Goal: Task Accomplishment & Management: Use online tool/utility

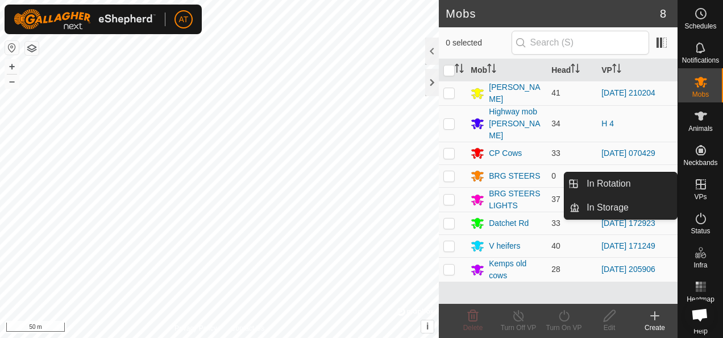
click at [696, 182] on icon at bounding box center [701, 184] width 10 height 10
click at [701, 190] on icon at bounding box center [701, 184] width 14 height 14
click at [633, 186] on link "In Rotation" at bounding box center [628, 183] width 97 height 23
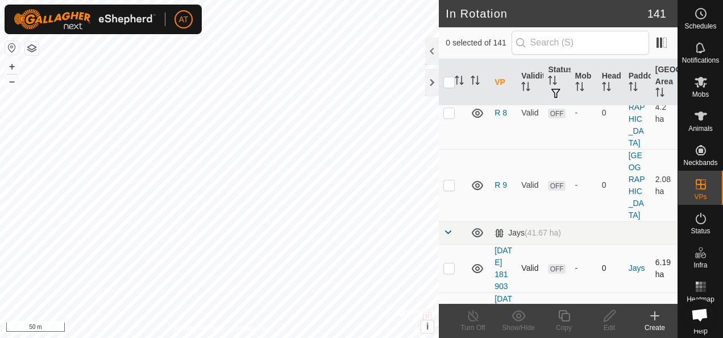
scroll to position [5497, 0]
checkbox input "true"
click at [566, 331] on div "Copy" at bounding box center [563, 327] width 45 height 10
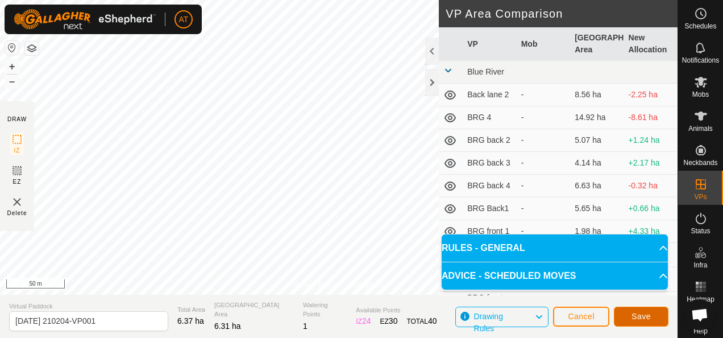
click at [628, 312] on button "Save" at bounding box center [641, 316] width 55 height 20
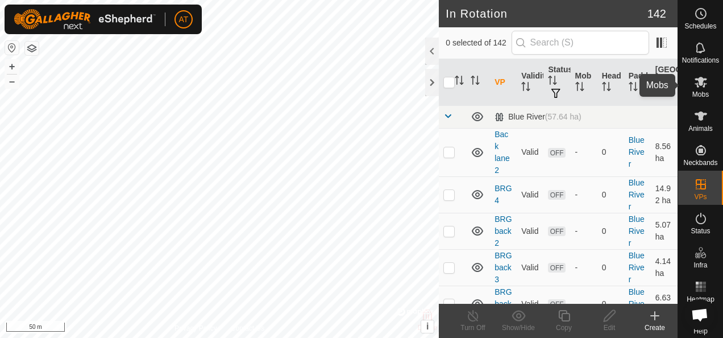
click at [692, 97] on span "Mobs" at bounding box center [700, 94] width 16 height 7
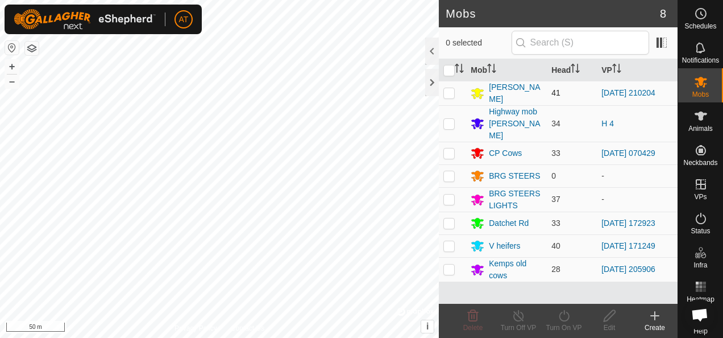
click at [447, 88] on p-checkbox at bounding box center [448, 92] width 11 height 9
checkbox input "true"
click at [563, 322] on icon at bounding box center [564, 316] width 14 height 14
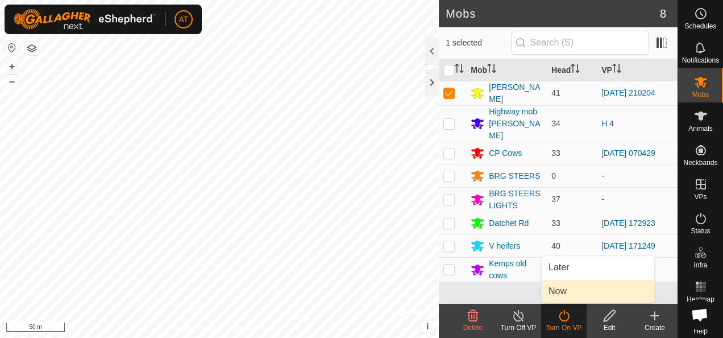
click at [566, 296] on link "Now" at bounding box center [598, 291] width 113 height 23
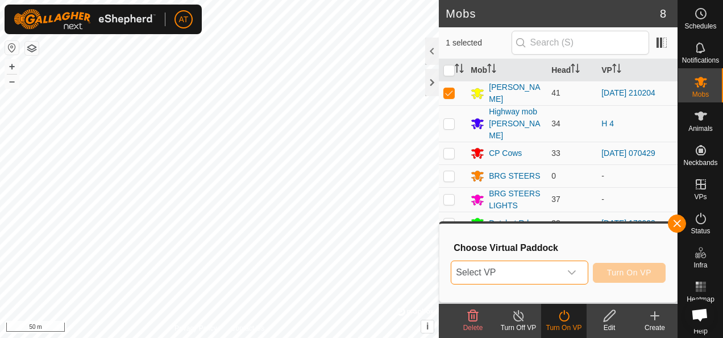
click at [515, 275] on span "Select VP" at bounding box center [505, 272] width 109 height 23
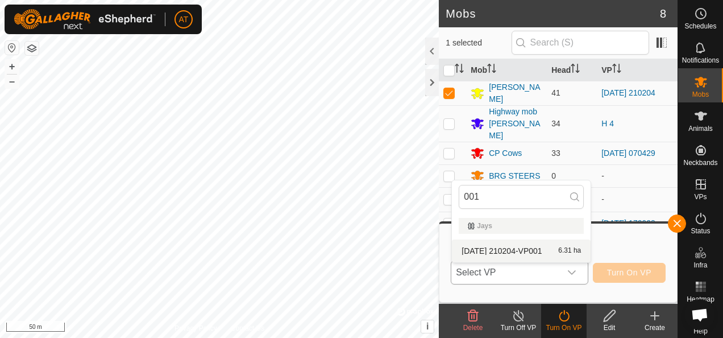
type input "001"
click at [517, 240] on li "2025-10-11 210204-VP001 6.31 ha" at bounding box center [521, 250] width 139 height 23
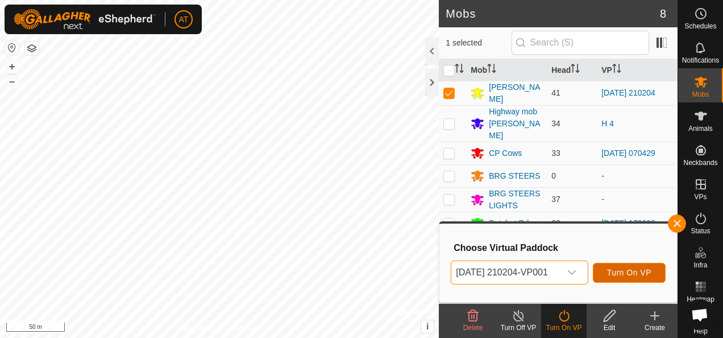
click at [640, 276] on span "Turn On VP" at bounding box center [629, 272] width 44 height 9
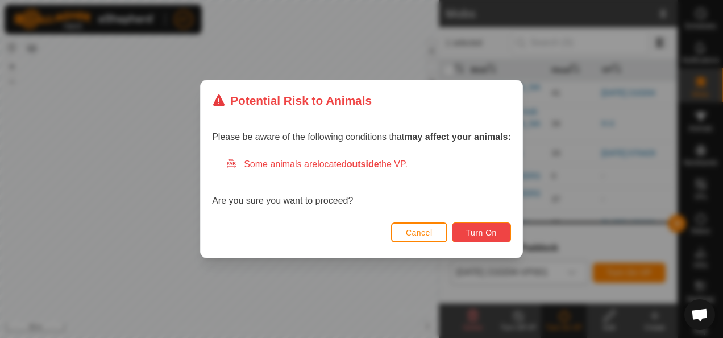
click at [492, 234] on span "Turn On" at bounding box center [481, 232] width 31 height 9
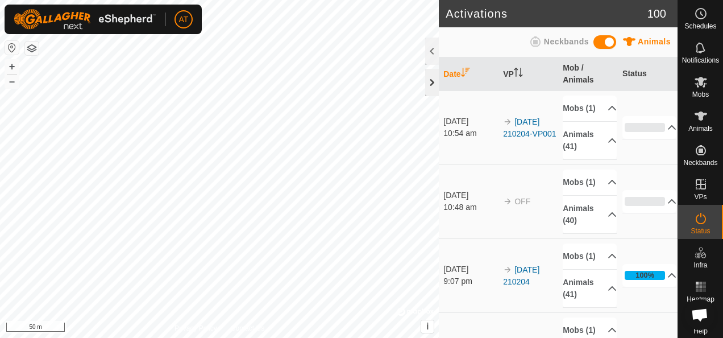
click at [429, 84] on div at bounding box center [432, 82] width 14 height 27
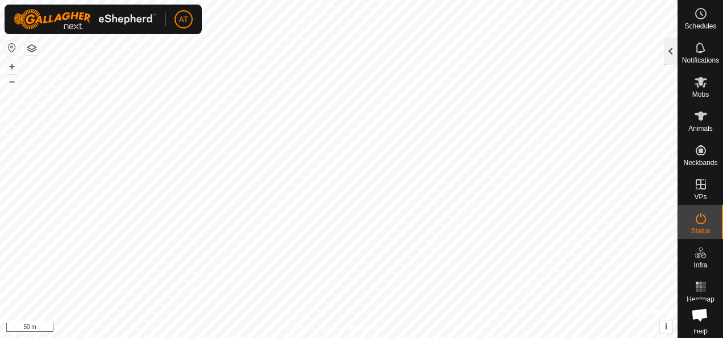
click at [666, 56] on div at bounding box center [671, 51] width 14 height 27
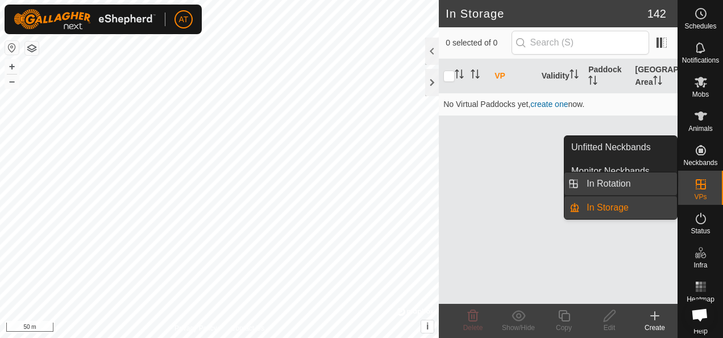
click at [657, 185] on link "In Rotation" at bounding box center [628, 183] width 97 height 23
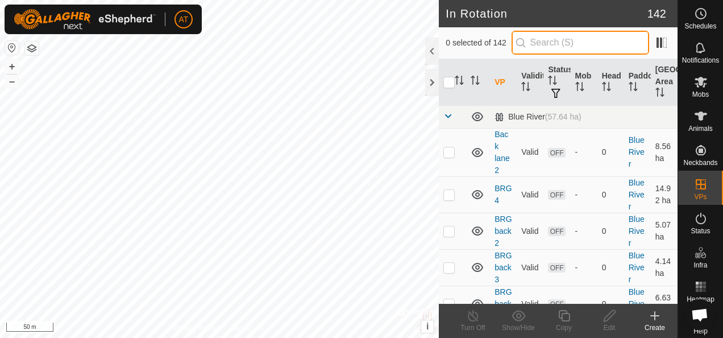
click at [589, 36] on input "text" at bounding box center [581, 43] width 138 height 24
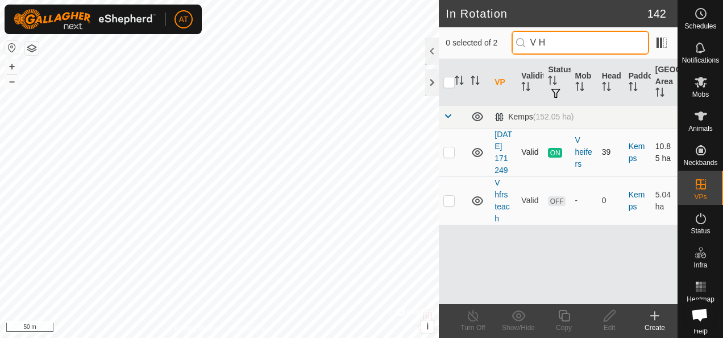
type input "V H"
click at [450, 155] on td at bounding box center [452, 152] width 27 height 48
checkbox input "true"
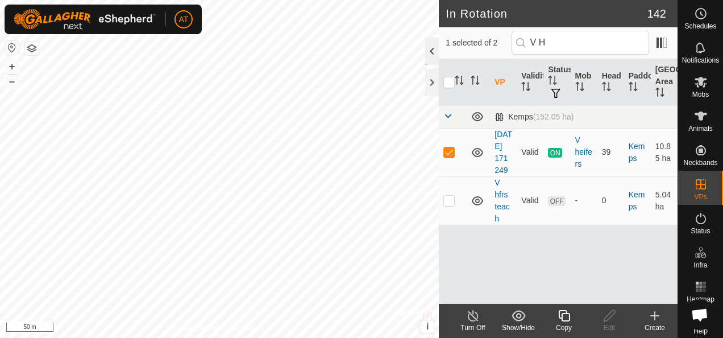
click at [425, 44] on div at bounding box center [432, 51] width 14 height 27
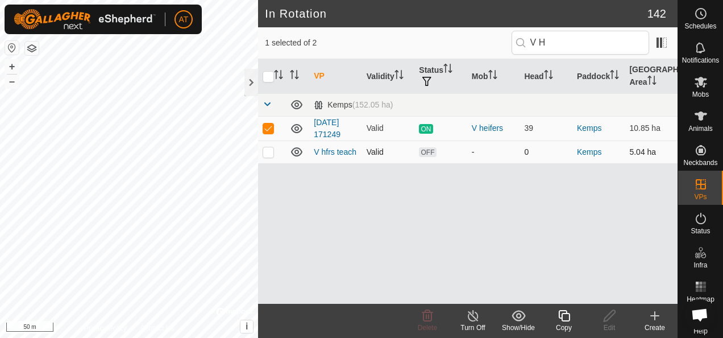
click at [269, 155] on p-checkbox at bounding box center [268, 151] width 11 height 9
checkbox input "true"
click at [265, 135] on td at bounding box center [271, 128] width 27 height 24
checkbox input "false"
click at [425, 322] on div "Delete" at bounding box center [427, 327] width 45 height 10
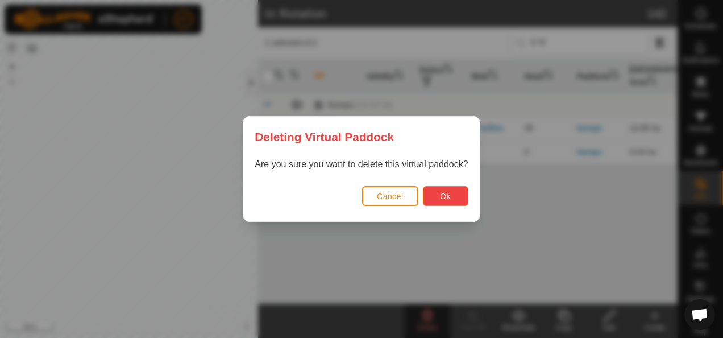
click at [436, 198] on button "Ok" at bounding box center [445, 196] width 45 height 20
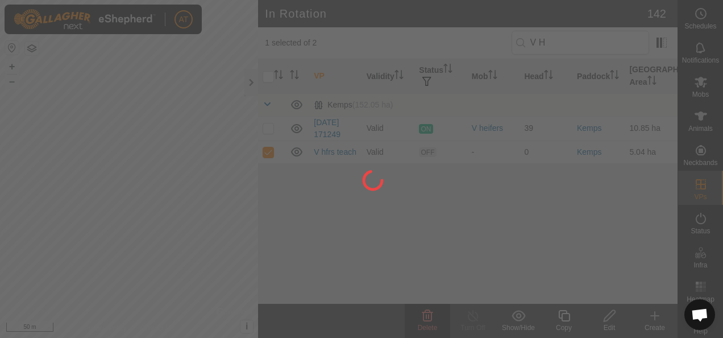
checkbox input "false"
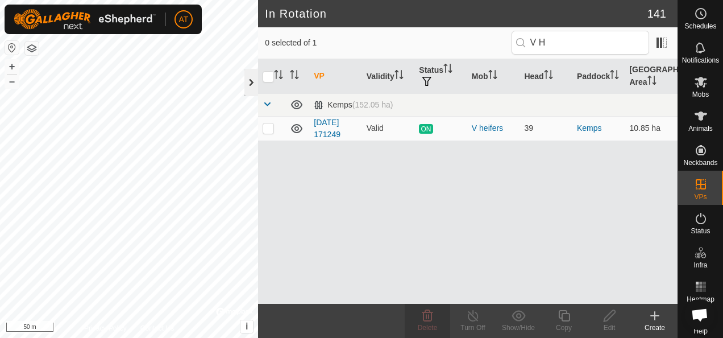
click at [251, 81] on div at bounding box center [251, 82] width 14 height 27
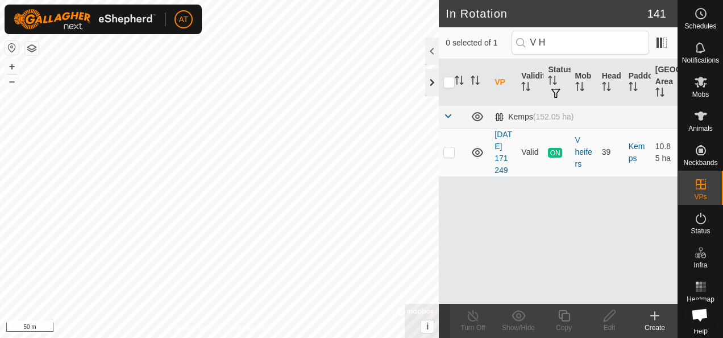
click at [434, 83] on div at bounding box center [432, 82] width 14 height 27
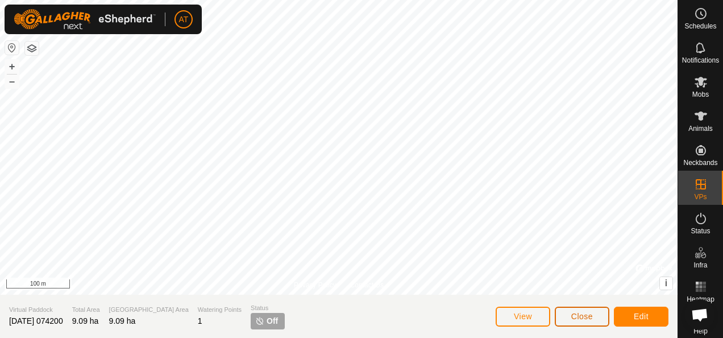
click at [604, 315] on button "Close" at bounding box center [582, 316] width 55 height 20
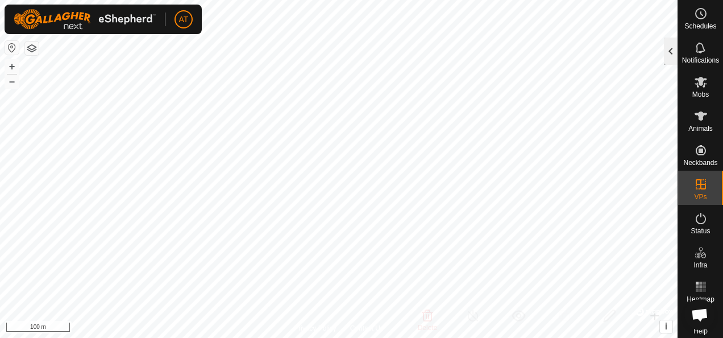
click at [667, 60] on div at bounding box center [671, 51] width 14 height 27
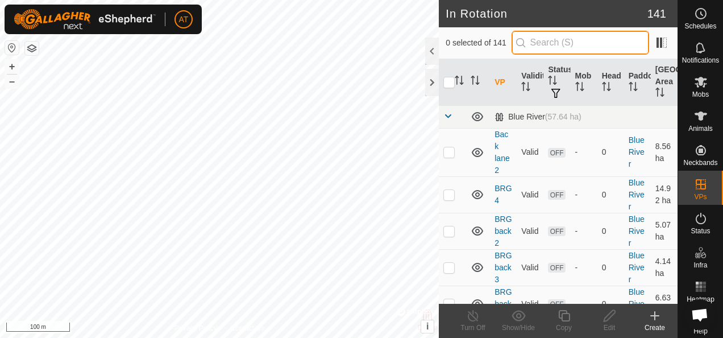
click at [588, 43] on input "text" at bounding box center [581, 43] width 138 height 24
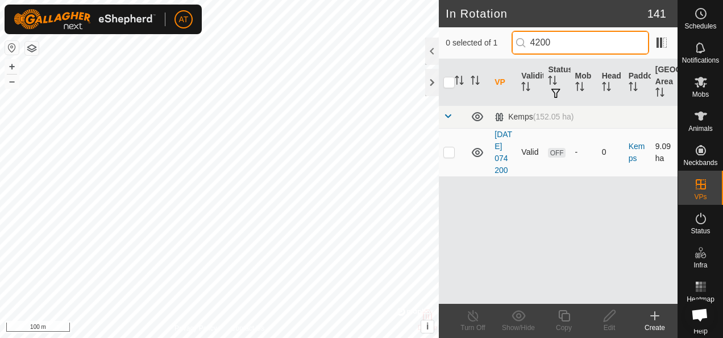
type input "4200"
click at [450, 156] on p-checkbox at bounding box center [448, 151] width 11 height 9
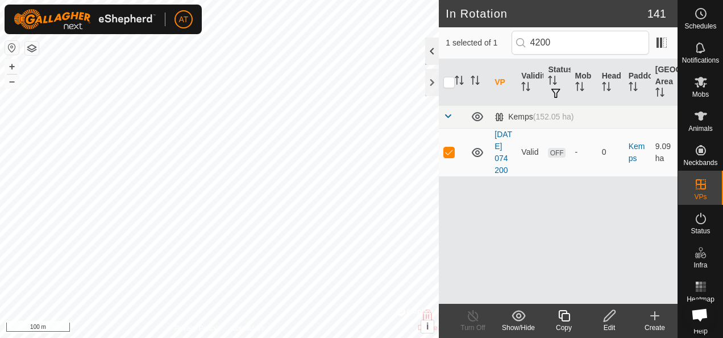
click at [431, 57] on div at bounding box center [432, 51] width 14 height 27
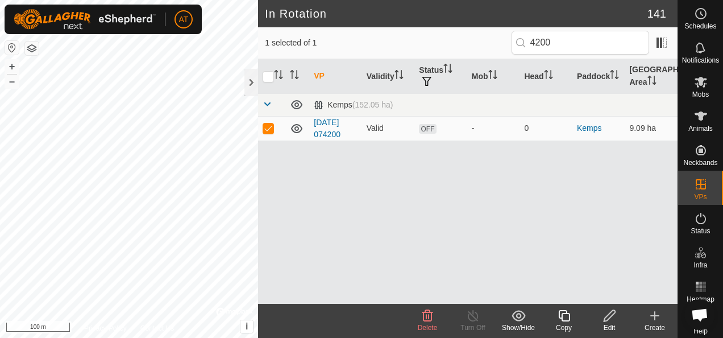
click at [419, 322] on div "Delete" at bounding box center [427, 327] width 45 height 10
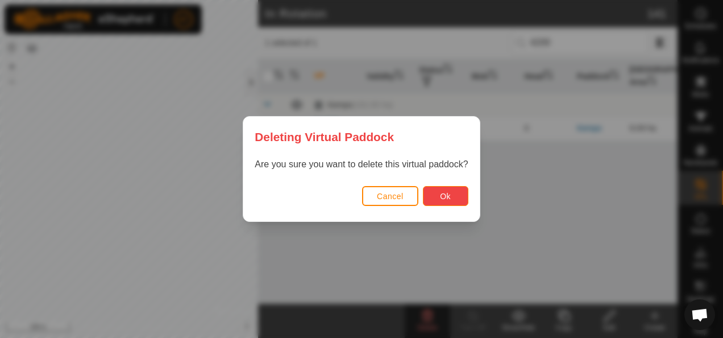
click at [444, 193] on span "Ok" at bounding box center [445, 196] width 11 height 9
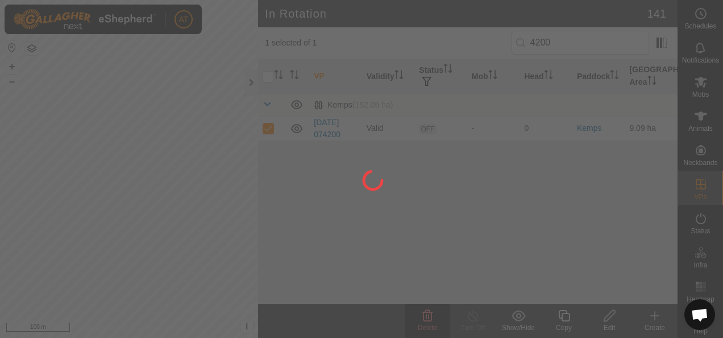
checkbox input "false"
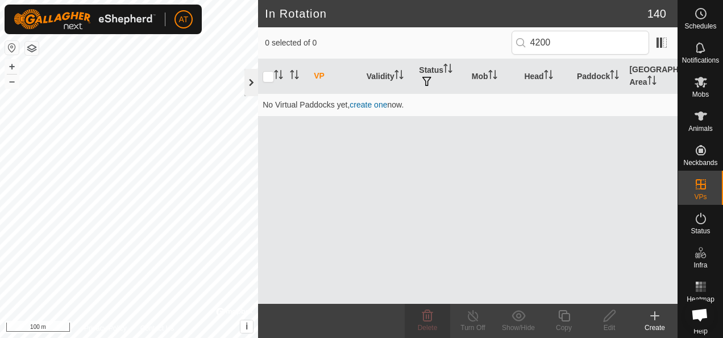
click at [254, 82] on div at bounding box center [251, 82] width 14 height 27
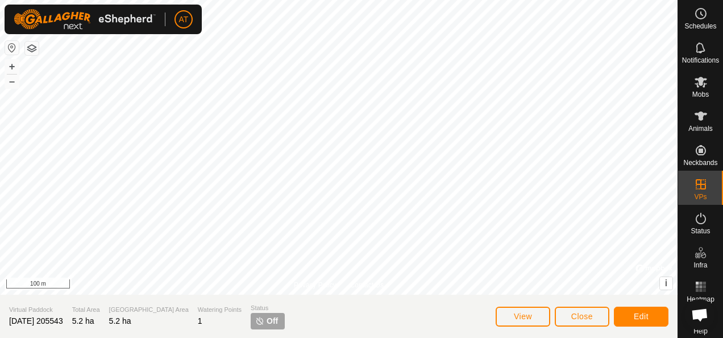
click at [214, 315] on section "Virtual Paddock 2025-10-04 205543 Total Area 5.2 ha Grazing Area 5.2 ha Waterin…" at bounding box center [339, 315] width 678 height 43
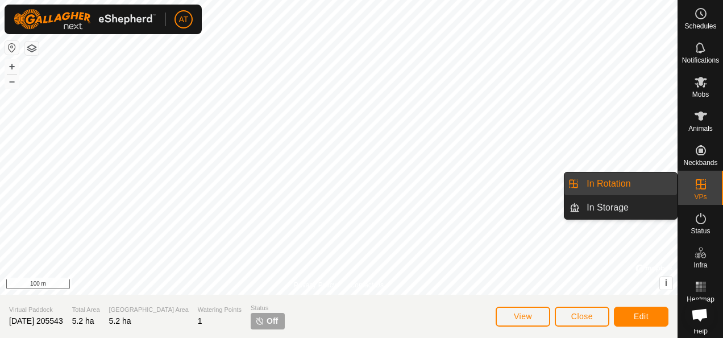
click at [699, 190] on icon at bounding box center [701, 184] width 14 height 14
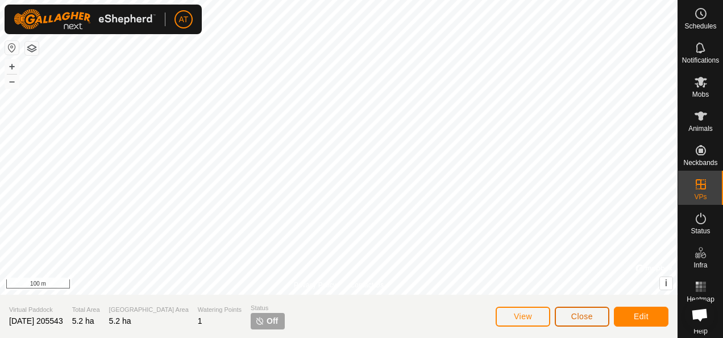
click at [582, 318] on span "Close" at bounding box center [582, 316] width 22 height 9
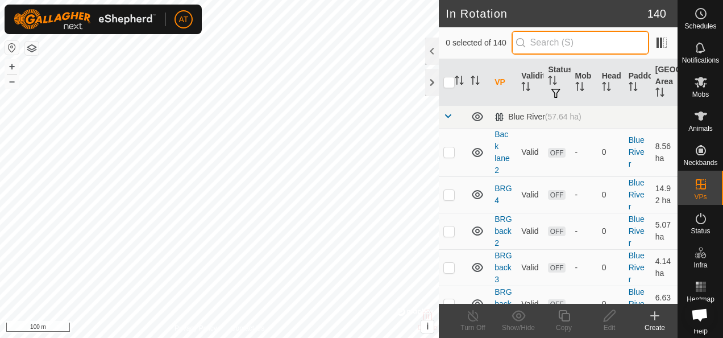
click at [543, 48] on input "text" at bounding box center [581, 43] width 138 height 24
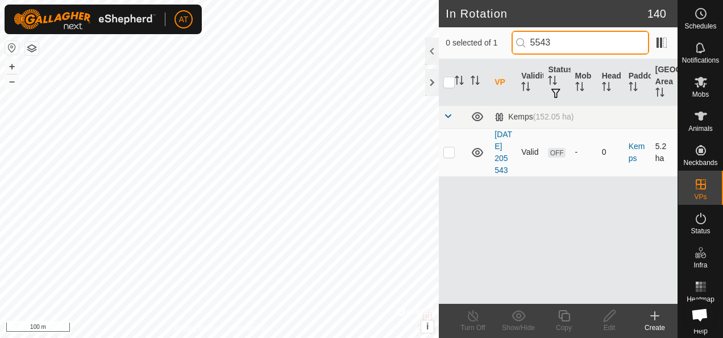
type input "5543"
click at [456, 158] on td at bounding box center [452, 152] width 27 height 48
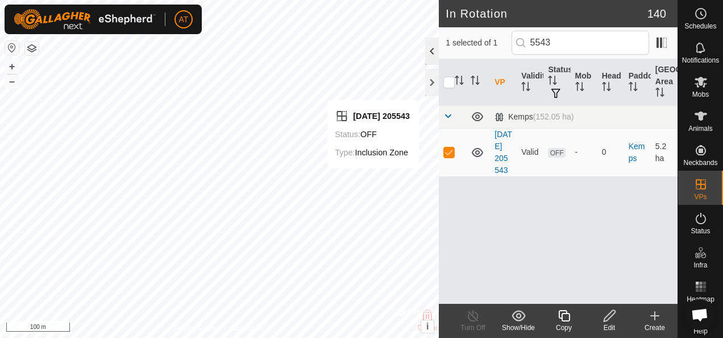
click at [435, 59] on div at bounding box center [432, 51] width 14 height 27
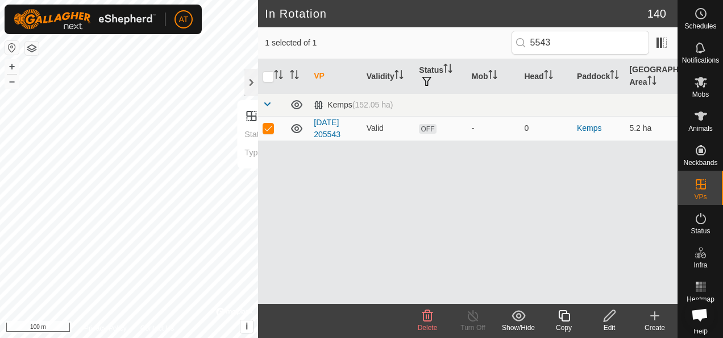
click at [418, 314] on delete-svg-icon at bounding box center [427, 316] width 45 height 14
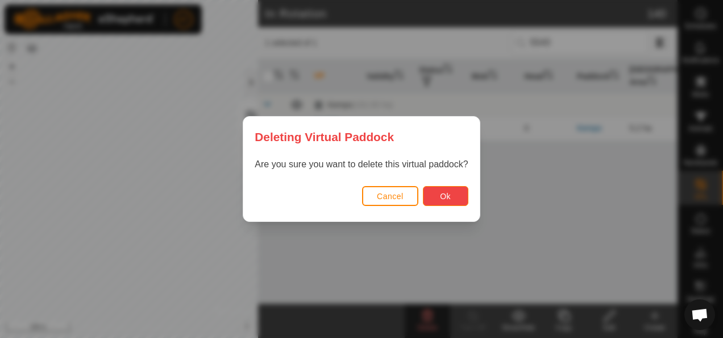
click at [457, 199] on button "Ok" at bounding box center [445, 196] width 45 height 20
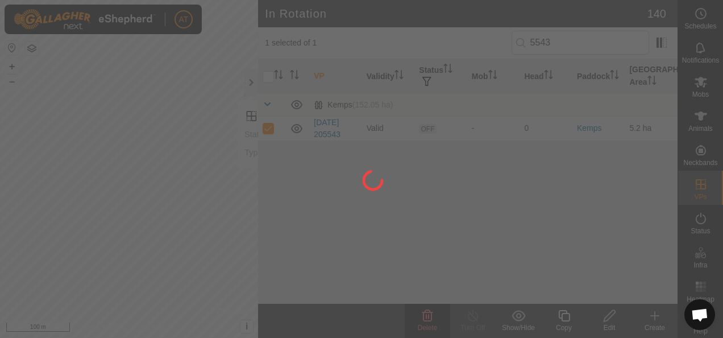
checkbox input "false"
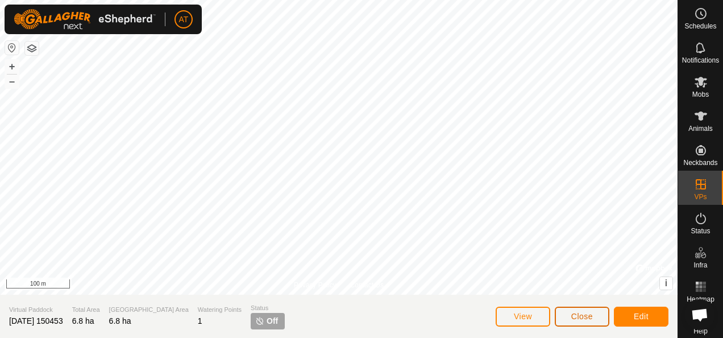
click at [579, 312] on span "Close" at bounding box center [582, 316] width 22 height 9
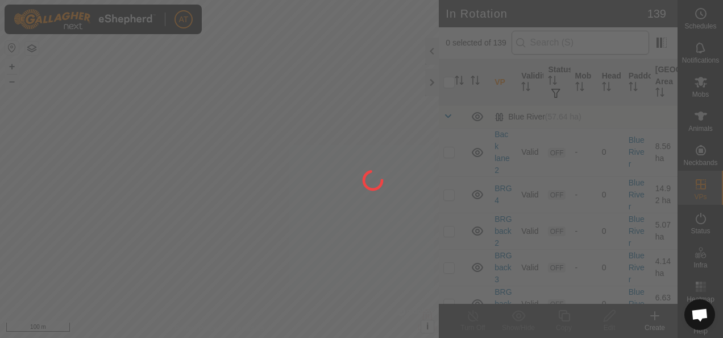
click at [607, 43] on div at bounding box center [361, 169] width 723 height 338
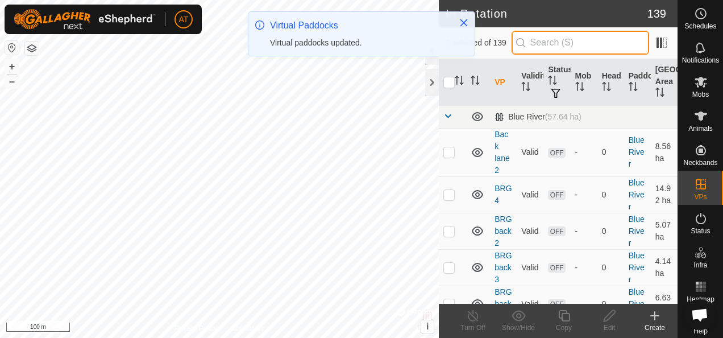
click at [588, 42] on input "text" at bounding box center [581, 43] width 138 height 24
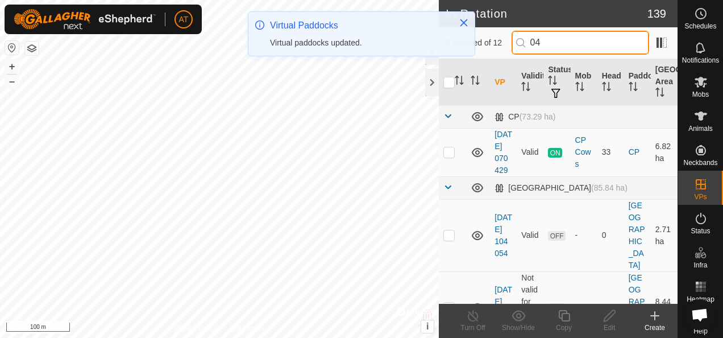
type input "04"
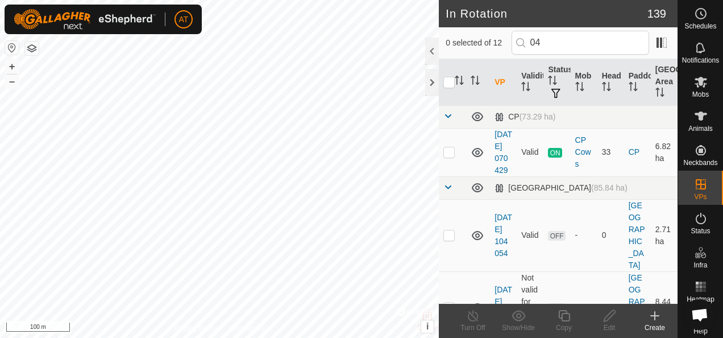
checkbox input "true"
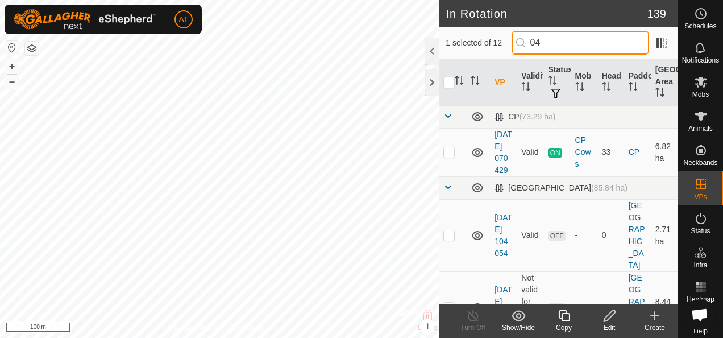
click at [572, 41] on input "04" at bounding box center [581, 43] width 138 height 24
type input "045"
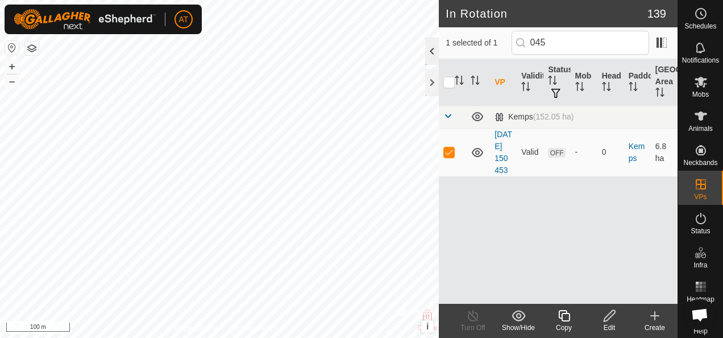
click at [433, 43] on div at bounding box center [432, 51] width 14 height 27
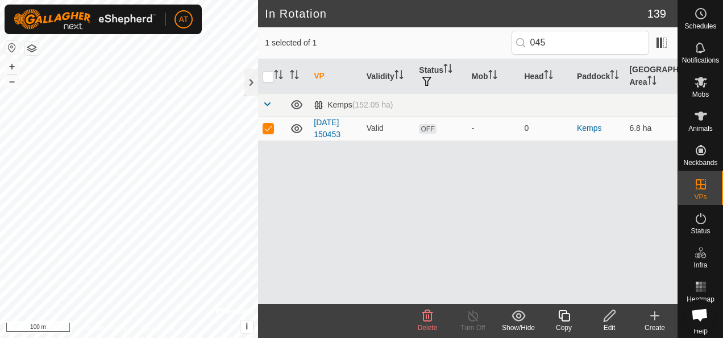
click at [417, 321] on delete-svg-icon at bounding box center [427, 316] width 45 height 14
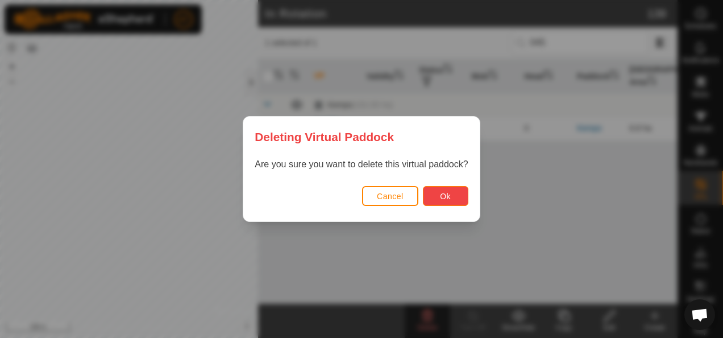
click at [461, 190] on button "Ok" at bounding box center [445, 196] width 45 height 20
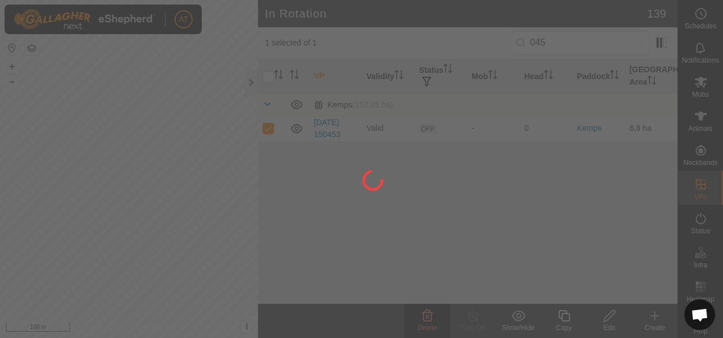
checkbox input "false"
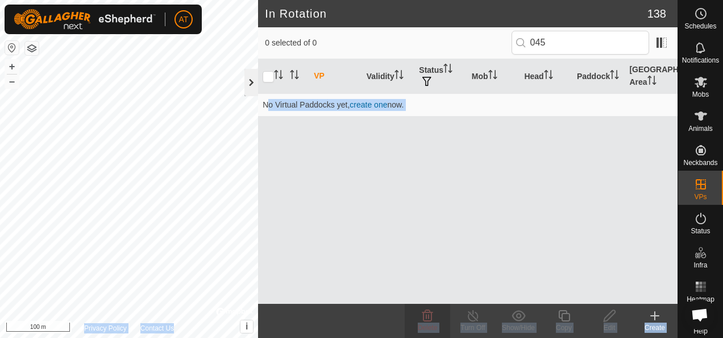
click at [238, 161] on div "In Rotation 138 0 selected of 0 045 VP Validity Status Mob Head Paddock Grazing…" at bounding box center [339, 169] width 678 height 338
click at [248, 88] on div at bounding box center [251, 82] width 14 height 27
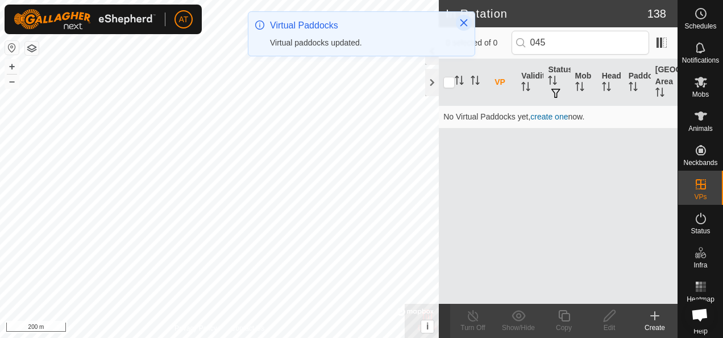
click at [467, 23] on icon "Close" at bounding box center [463, 22] width 9 height 9
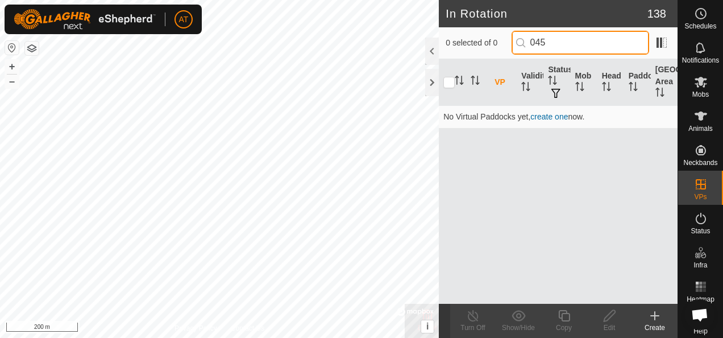
click at [574, 51] on input "045" at bounding box center [581, 43] width 138 height 24
type input "0"
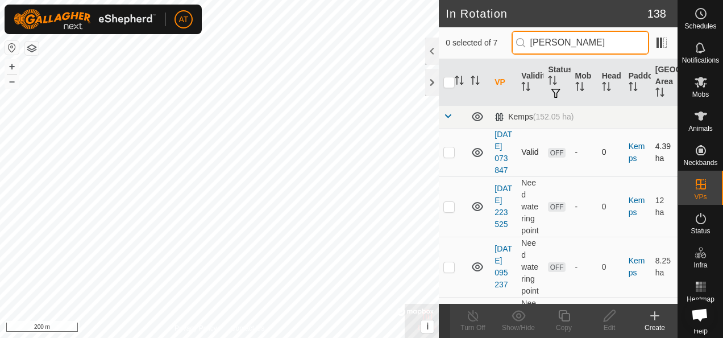
type input "KEMP"
click at [443, 172] on td at bounding box center [452, 152] width 27 height 48
checkbox input "true"
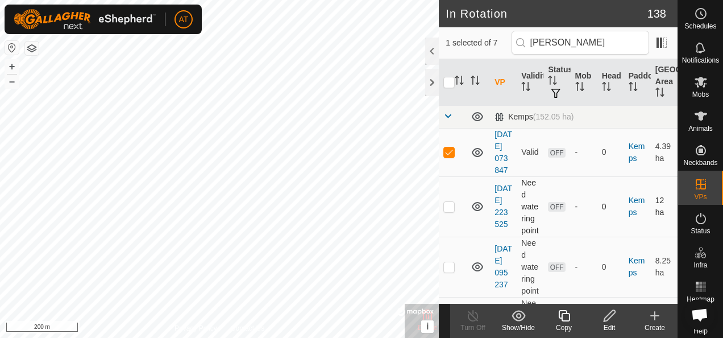
click at [452, 236] on td at bounding box center [452, 206] width 27 height 60
checkbox input "true"
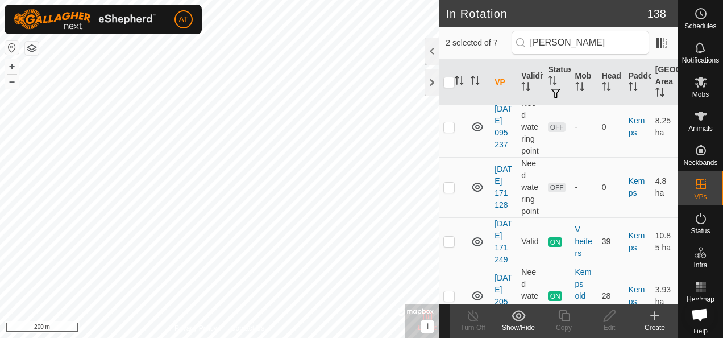
scroll to position [143, 0]
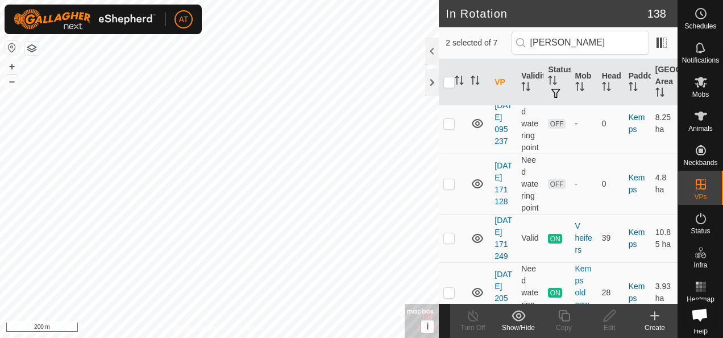
click at [455, 33] on td at bounding box center [452, 9] width 27 height 48
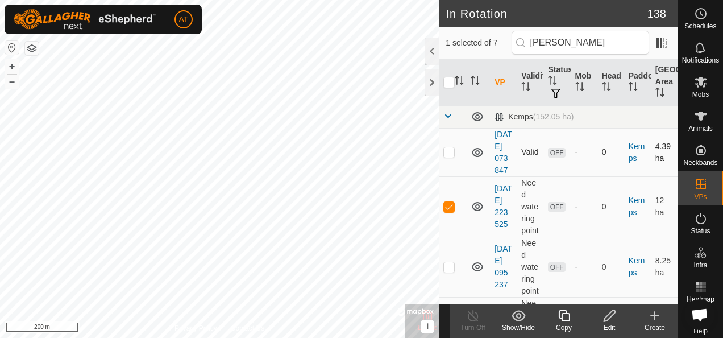
click at [454, 156] on p-checkbox at bounding box center [448, 151] width 11 height 9
checkbox input "true"
click at [456, 236] on td at bounding box center [452, 206] width 27 height 60
click at [453, 211] on p-checkbox at bounding box center [448, 206] width 11 height 9
checkbox input "true"
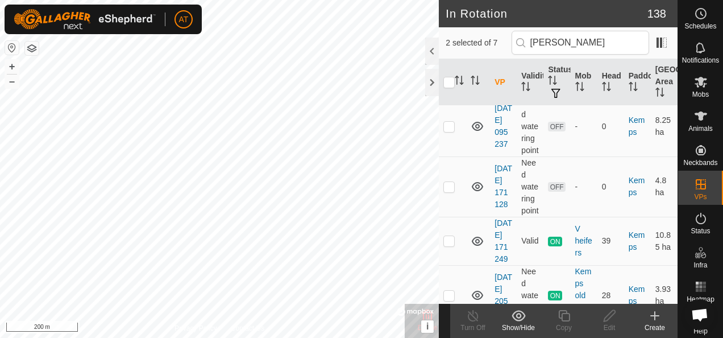
scroll to position [143, 0]
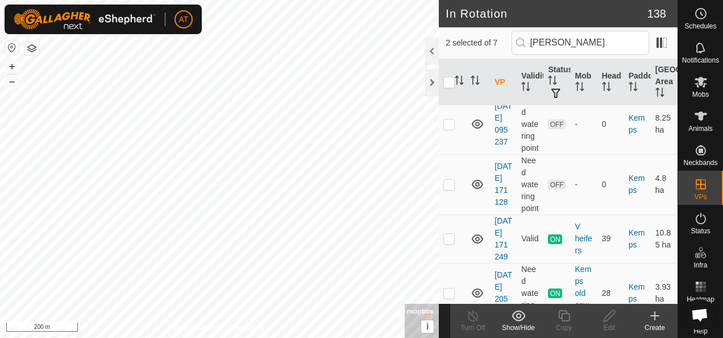
click at [449, 34] on td at bounding box center [452, 9] width 27 height 48
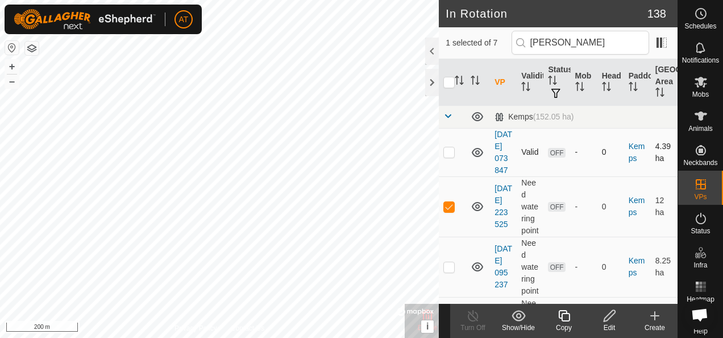
click at [455, 156] on p-tablecheckbox at bounding box center [448, 151] width 11 height 9
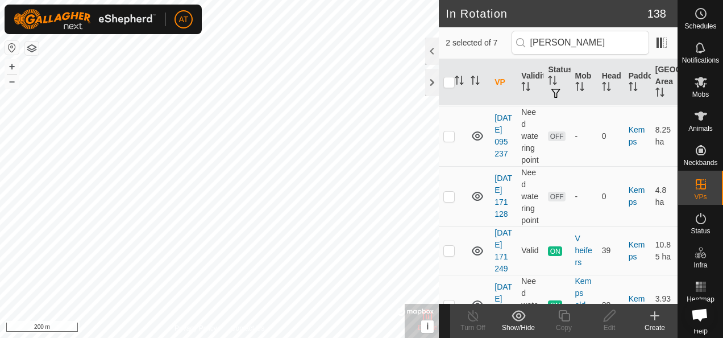
scroll to position [140, 0]
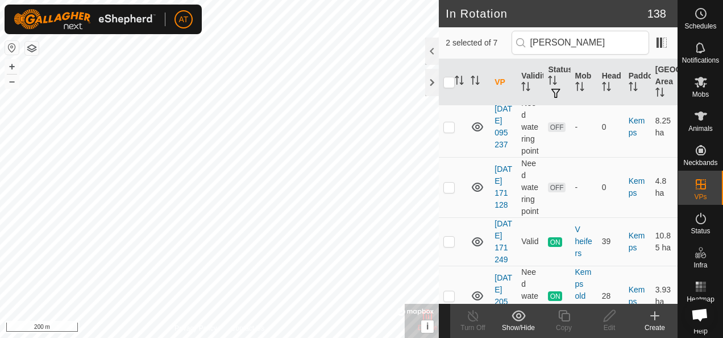
click at [452, 36] on td at bounding box center [452, 12] width 27 height 48
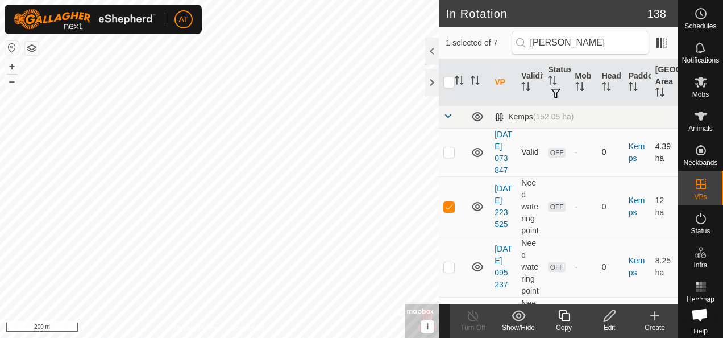
click at [452, 156] on p-checkbox at bounding box center [448, 151] width 11 height 9
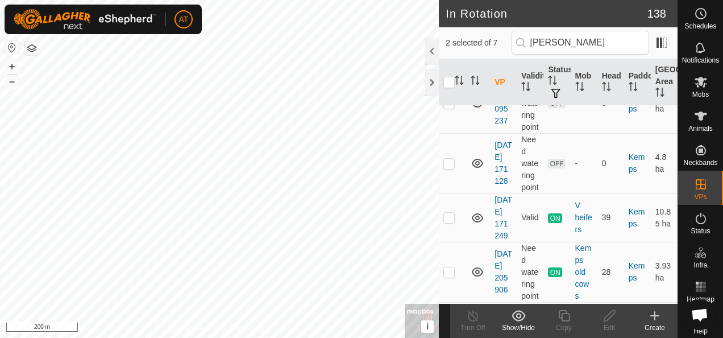
scroll to position [175, 0]
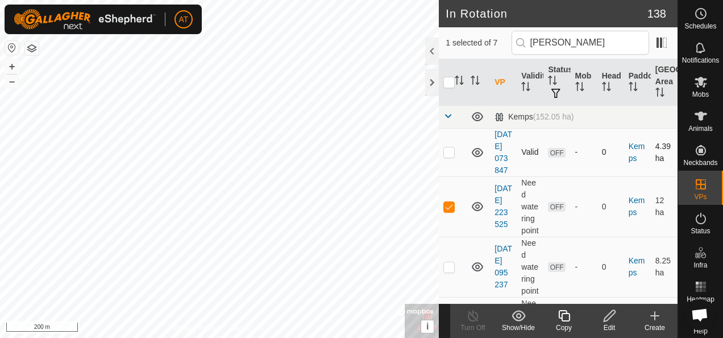
click at [449, 171] on td at bounding box center [452, 152] width 27 height 48
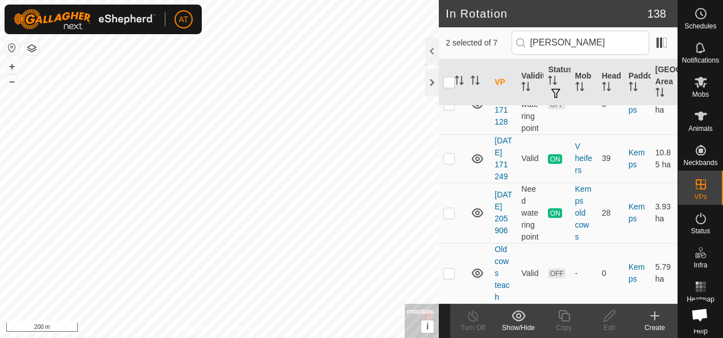
scroll to position [281, 0]
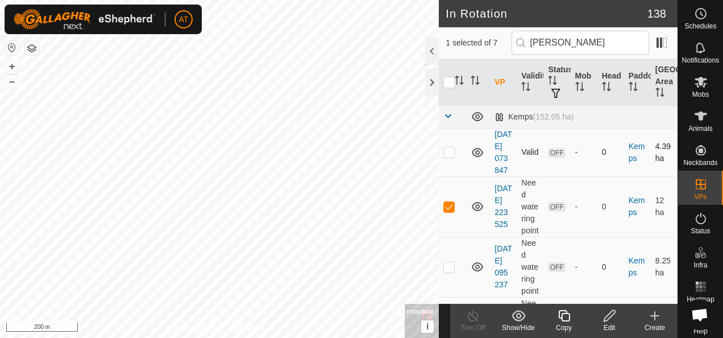
click at [456, 166] on td at bounding box center [452, 152] width 27 height 48
checkbox input "true"
click at [437, 43] on div at bounding box center [432, 51] width 14 height 27
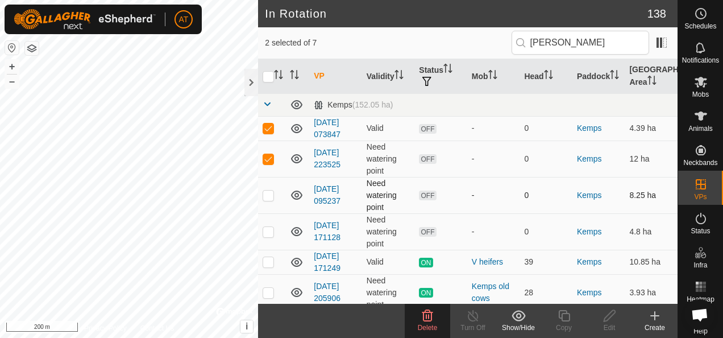
click at [269, 190] on p-checkbox at bounding box center [268, 194] width 11 height 9
checkbox input "true"
click at [264, 229] on p-checkbox at bounding box center [268, 231] width 11 height 9
checkbox input "true"
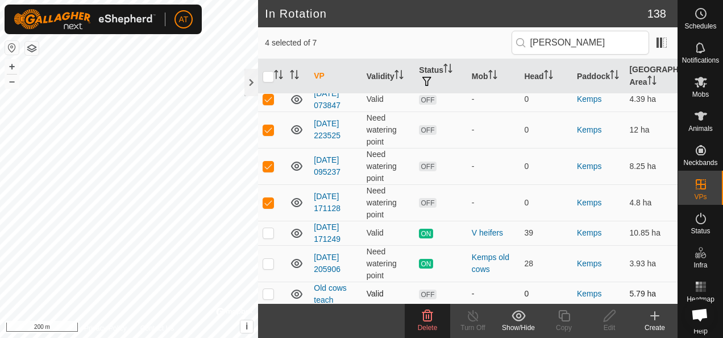
click at [263, 289] on p-checkbox at bounding box center [268, 293] width 11 height 9
checkbox input "true"
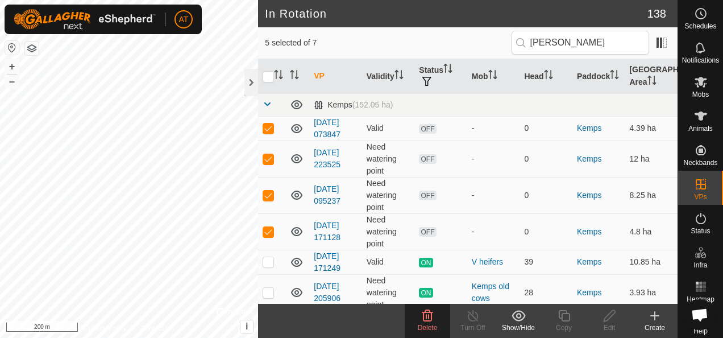
click at [433, 323] on span "Delete" at bounding box center [428, 327] width 20 height 8
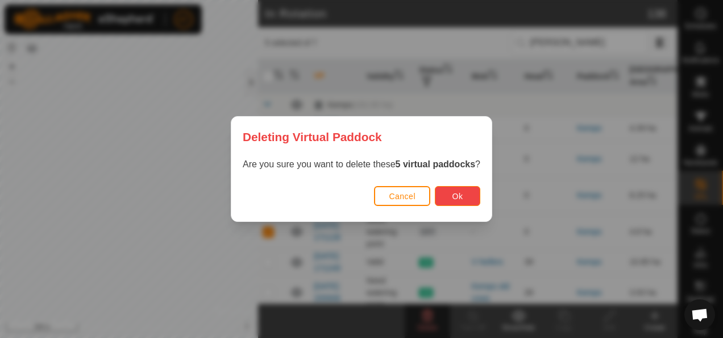
click at [466, 200] on button "Ok" at bounding box center [457, 196] width 45 height 20
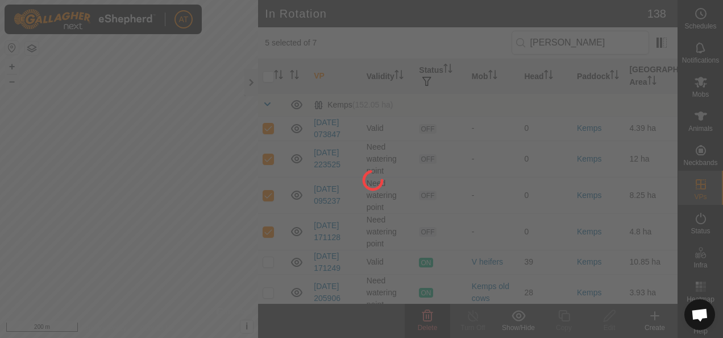
checkbox input "false"
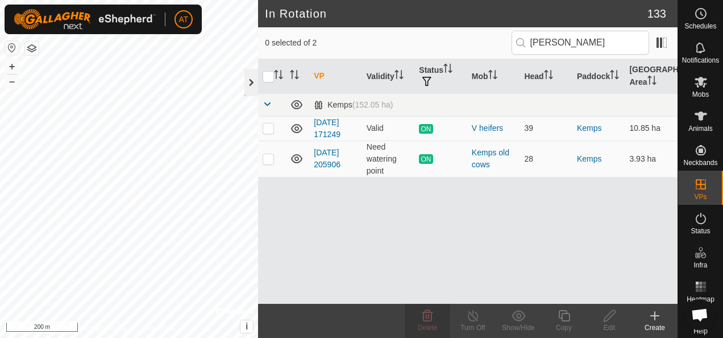
click at [253, 77] on div at bounding box center [251, 82] width 14 height 27
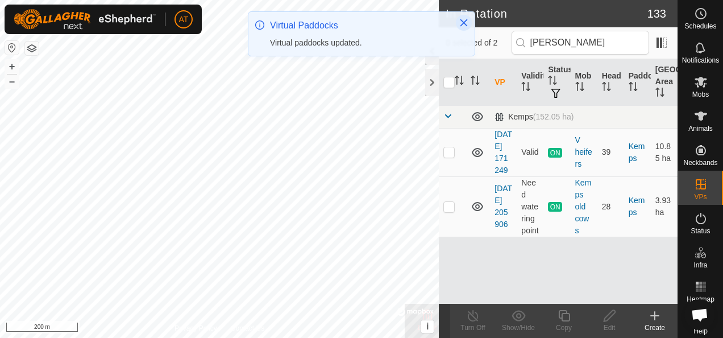
click at [459, 19] on icon "Close" at bounding box center [463, 22] width 9 height 9
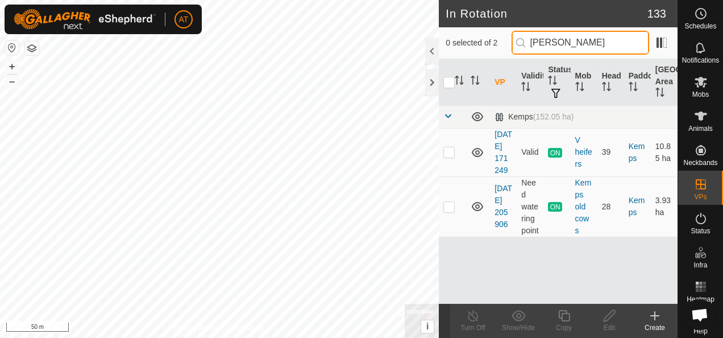
click at [617, 41] on input "KEMP" at bounding box center [581, 43] width 138 height 24
type input "K"
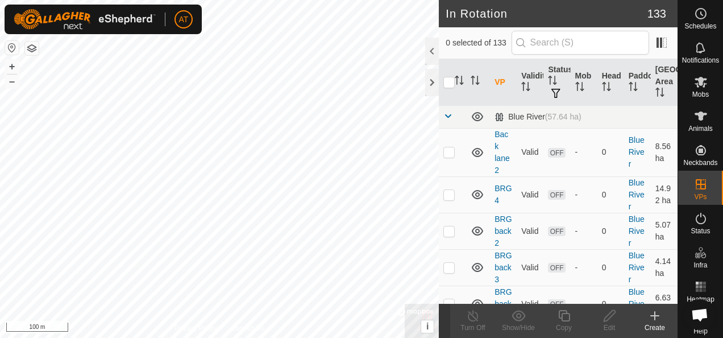
click at [663, 330] on div "Create" at bounding box center [654, 327] width 45 height 10
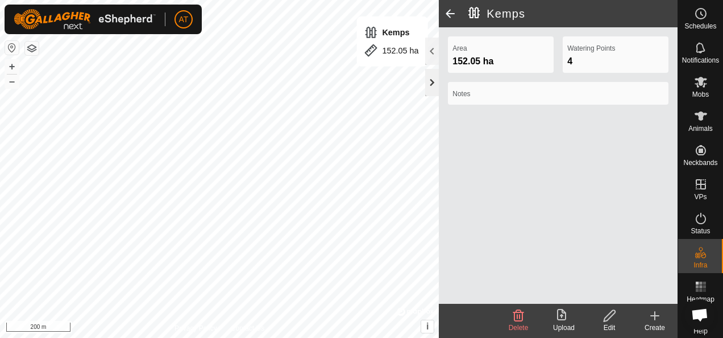
click at [434, 93] on div at bounding box center [432, 82] width 14 height 27
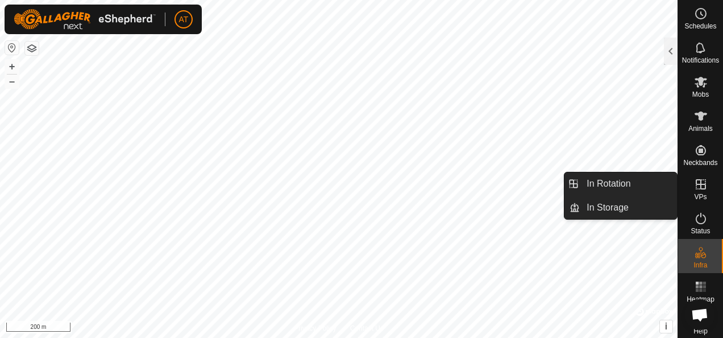
click at [697, 181] on icon at bounding box center [701, 184] width 14 height 14
click at [701, 194] on span "VPs" at bounding box center [700, 196] width 13 height 7
click at [632, 183] on link "In Rotation" at bounding box center [628, 183] width 97 height 23
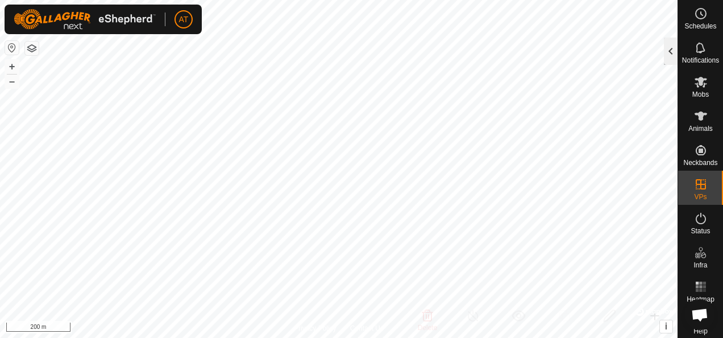
click at [666, 60] on div at bounding box center [671, 51] width 14 height 27
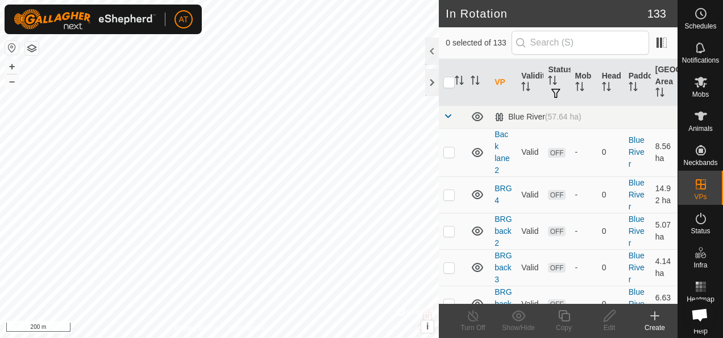
click at [653, 313] on icon at bounding box center [655, 316] width 14 height 14
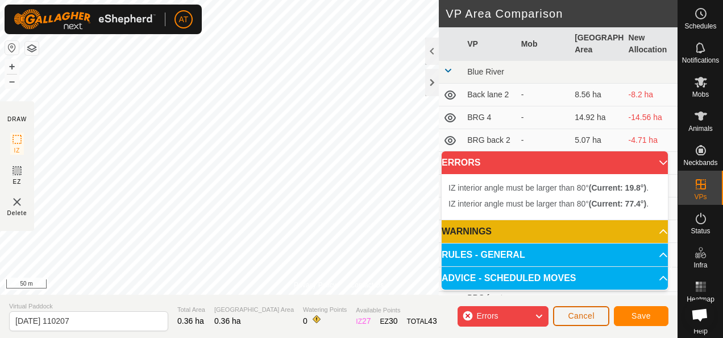
click at [578, 311] on span "Cancel" at bounding box center [581, 315] width 27 height 9
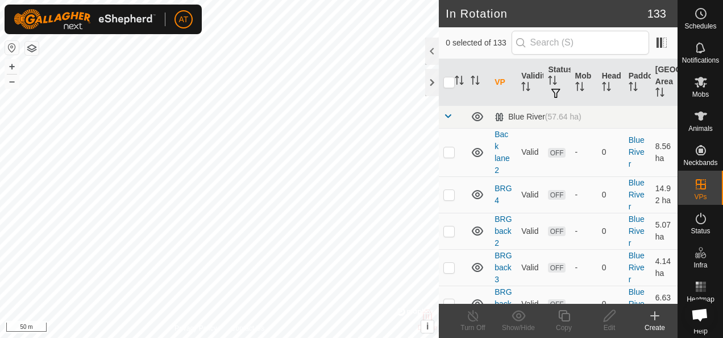
click at [659, 313] on icon at bounding box center [655, 316] width 14 height 14
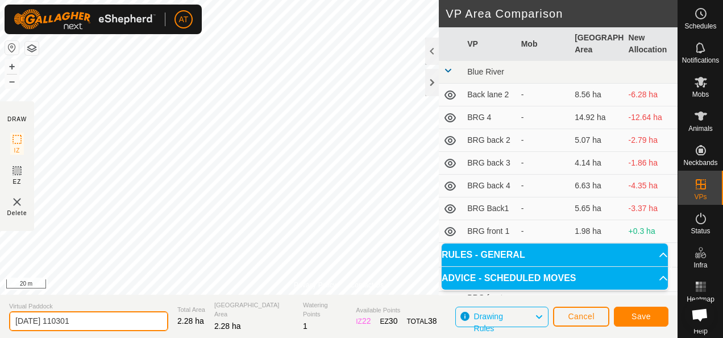
click at [128, 325] on input "2025-10-12 110301" at bounding box center [88, 321] width 159 height 20
type input "2"
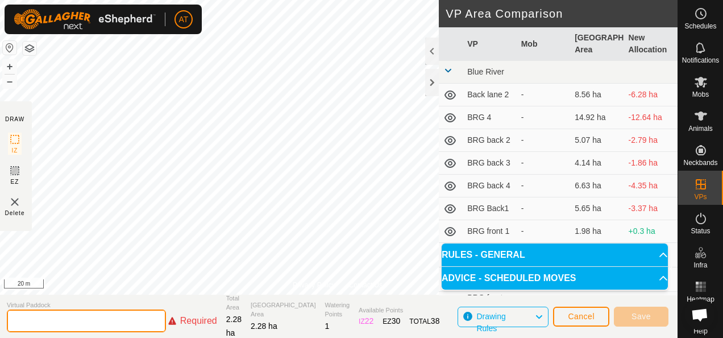
click at [128, 325] on input "text" at bounding box center [86, 320] width 159 height 23
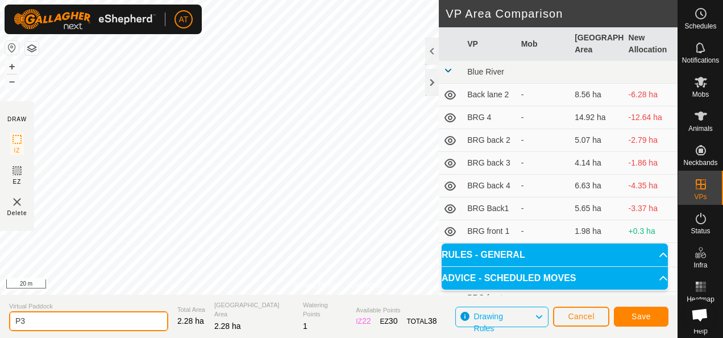
type input "P"
type input "l"
type input "LW3 P1"
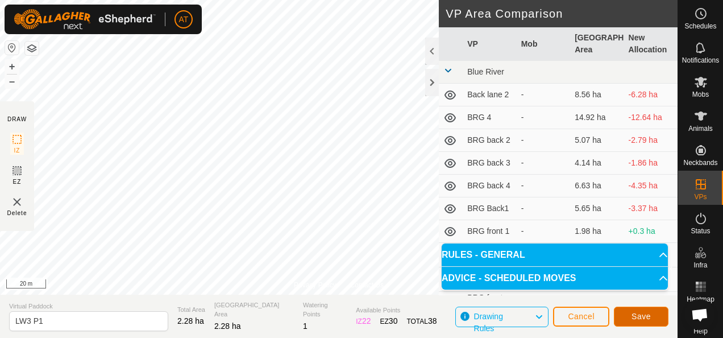
click at [648, 313] on span "Save" at bounding box center [641, 316] width 19 height 9
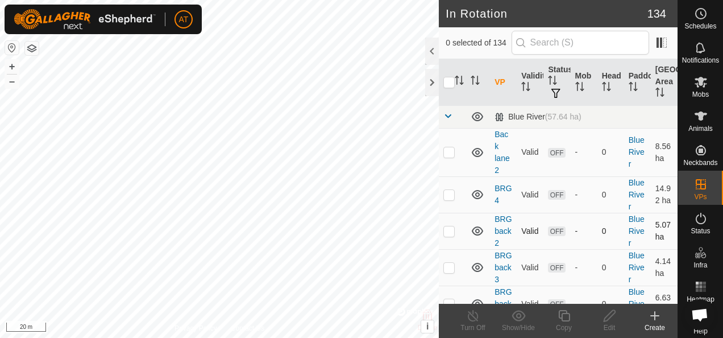
click at [449, 228] on div "In Rotation 134 0 selected of 134 VP Validity Status Mob Head Paddock Grazing A…" at bounding box center [339, 169] width 678 height 338
click at [659, 330] on div "Create" at bounding box center [654, 327] width 45 height 10
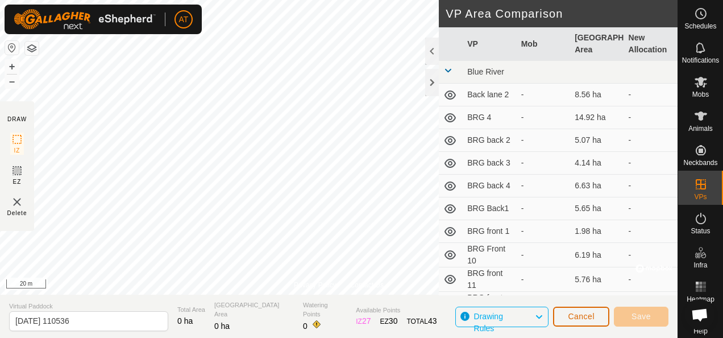
click at [583, 321] on span "Cancel" at bounding box center [581, 316] width 27 height 9
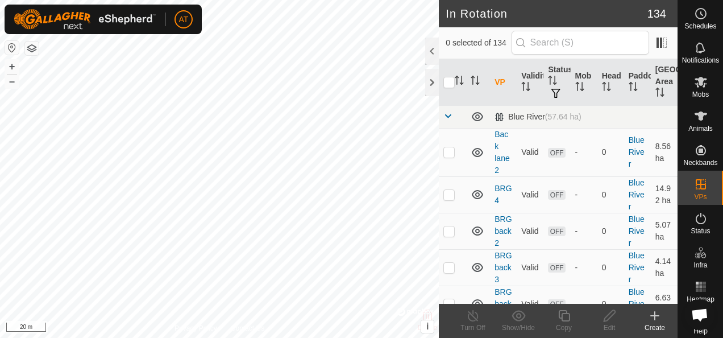
click at [655, 323] on div "Create" at bounding box center [654, 327] width 45 height 10
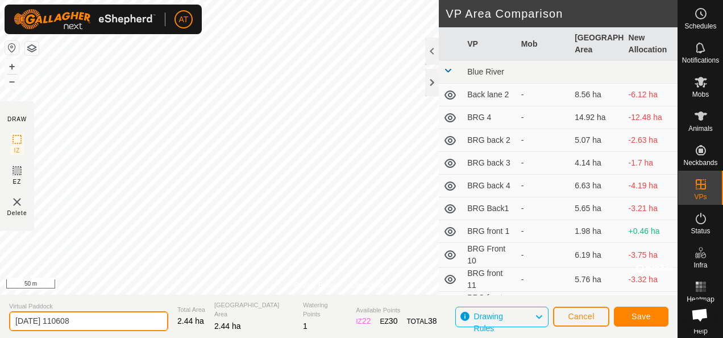
click at [127, 321] on input "2025-10-12 110608" at bounding box center [88, 321] width 159 height 20
type input "2"
type input "LW3 P2"
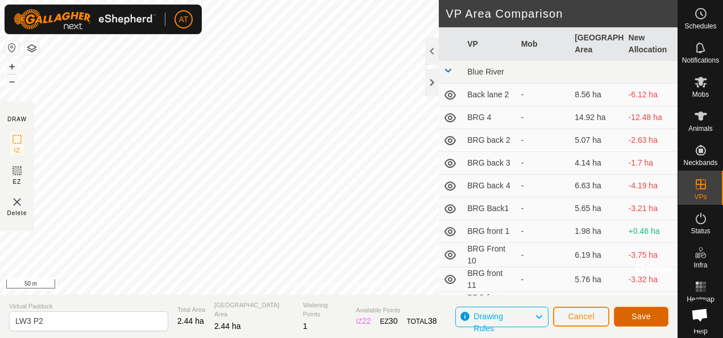
click at [633, 316] on span "Save" at bounding box center [641, 316] width 19 height 9
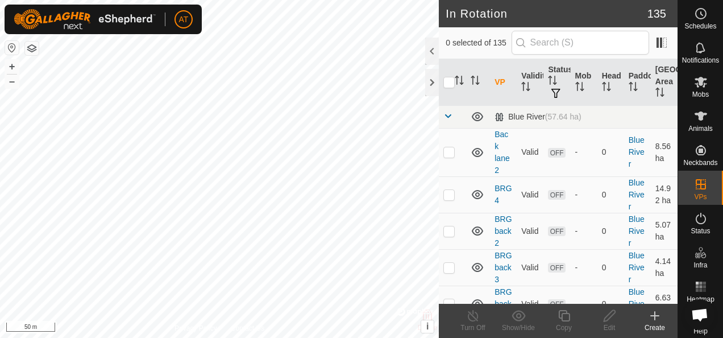
click at [651, 330] on div "Create" at bounding box center [654, 327] width 45 height 10
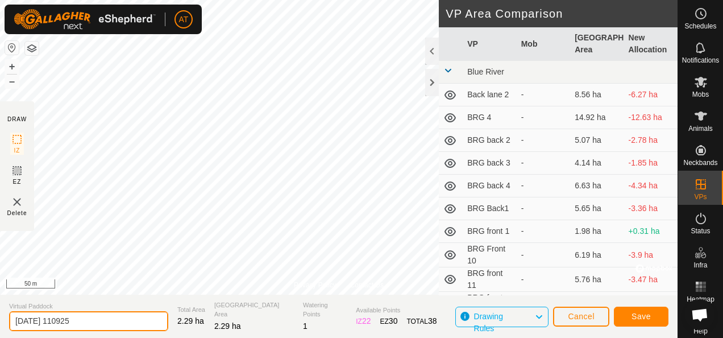
click at [115, 323] on input "2025-10-12 110925" at bounding box center [88, 321] width 159 height 20
type input "2"
type input "LW3 P3"
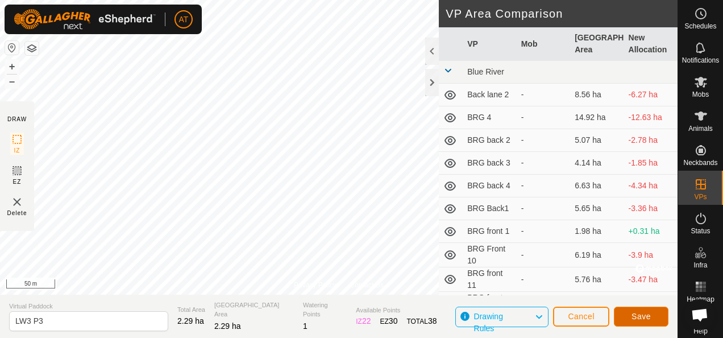
click at [645, 315] on span "Save" at bounding box center [641, 316] width 19 height 9
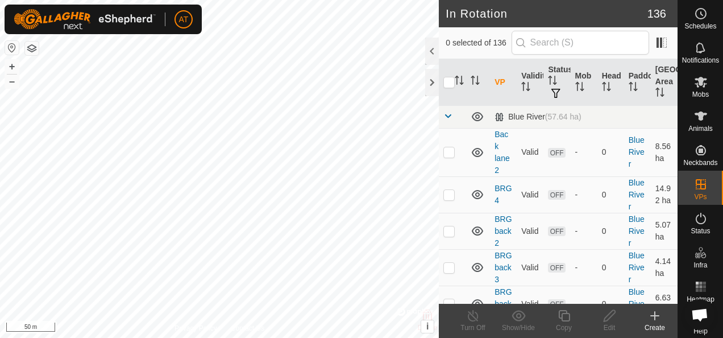
click at [657, 323] on div "Create" at bounding box center [654, 327] width 45 height 10
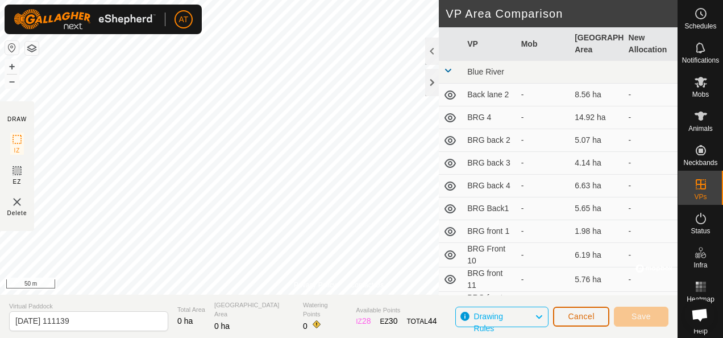
click at [573, 320] on span "Cancel" at bounding box center [581, 316] width 27 height 9
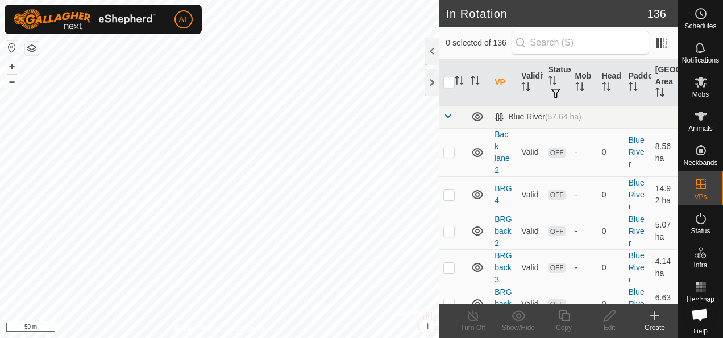
click at [655, 325] on div "Create" at bounding box center [654, 327] width 45 height 10
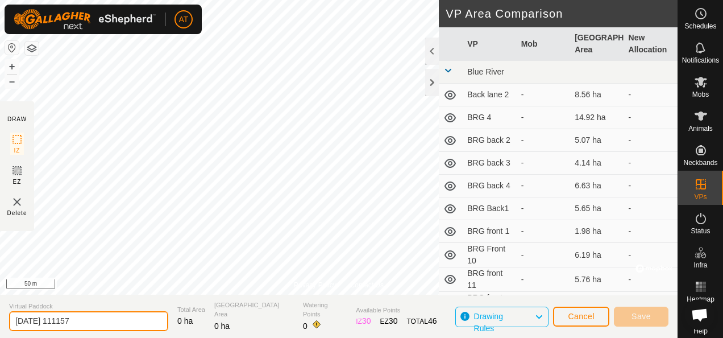
click at [138, 322] on input "2025-10-12 111157" at bounding box center [88, 321] width 159 height 20
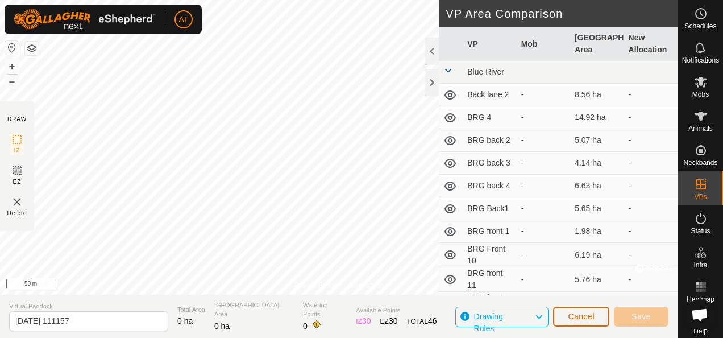
click at [587, 306] on button "Cancel" at bounding box center [581, 316] width 56 height 20
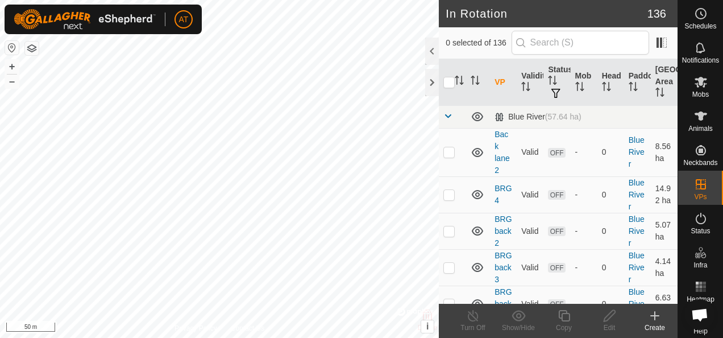
click at [658, 329] on div "Create" at bounding box center [654, 327] width 45 height 10
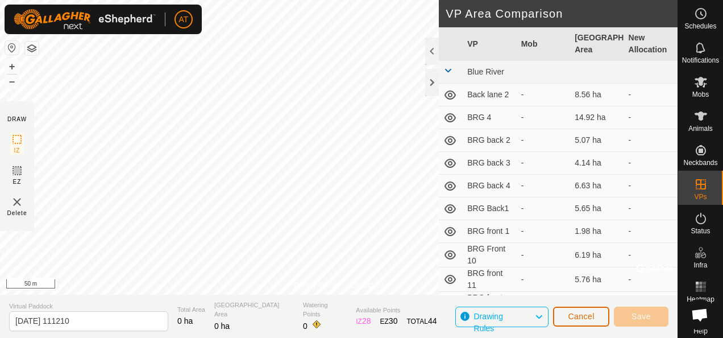
click at [580, 317] on span "Cancel" at bounding box center [581, 316] width 27 height 9
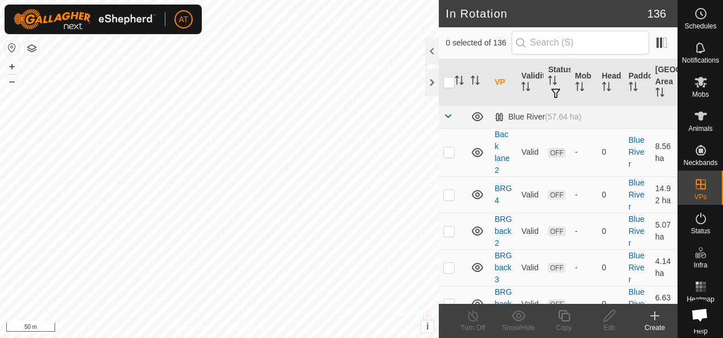
click at [662, 322] on div "Create" at bounding box center [654, 327] width 45 height 10
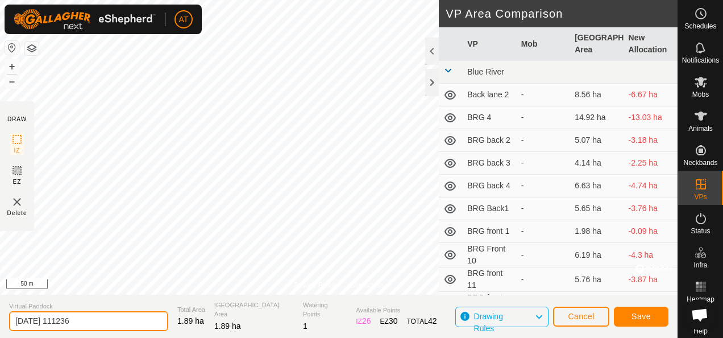
click at [109, 322] on input "2025-10-12 111236" at bounding box center [88, 321] width 159 height 20
type input "2"
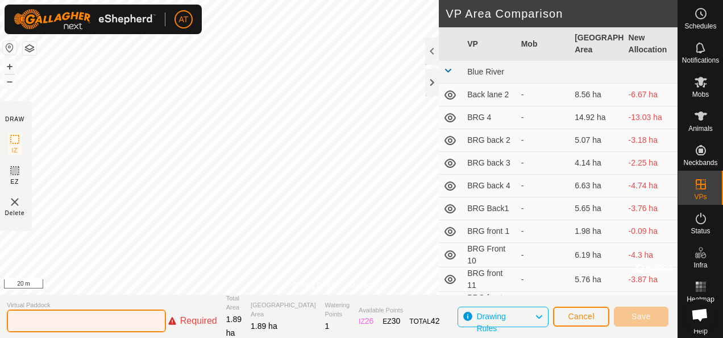
click at [117, 321] on input "text" at bounding box center [86, 320] width 159 height 23
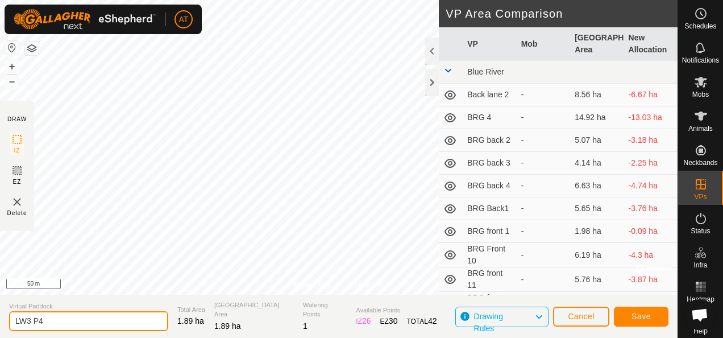
type input "LW3 P4"
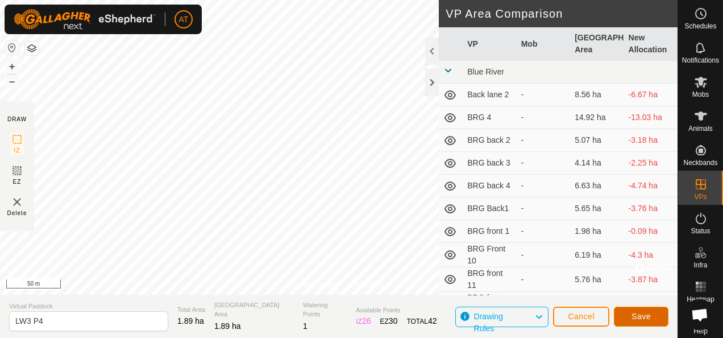
click at [639, 315] on span "Save" at bounding box center [641, 316] width 19 height 9
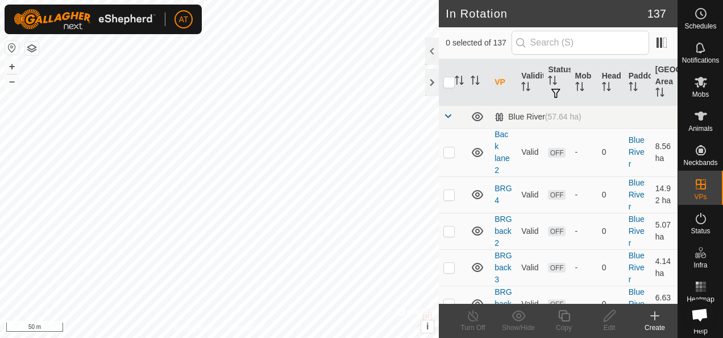
click at [651, 327] on div "Create" at bounding box center [654, 327] width 45 height 10
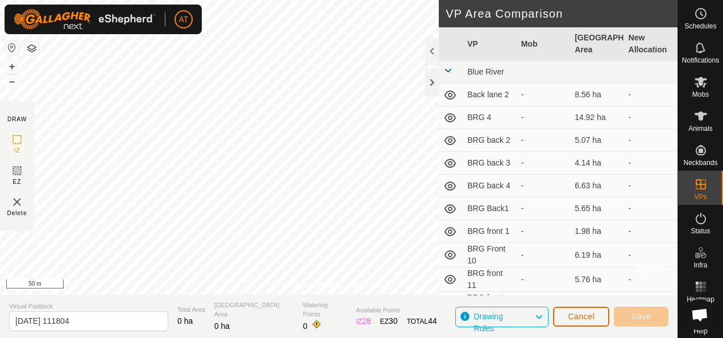
click at [584, 322] on button "Cancel" at bounding box center [581, 316] width 56 height 20
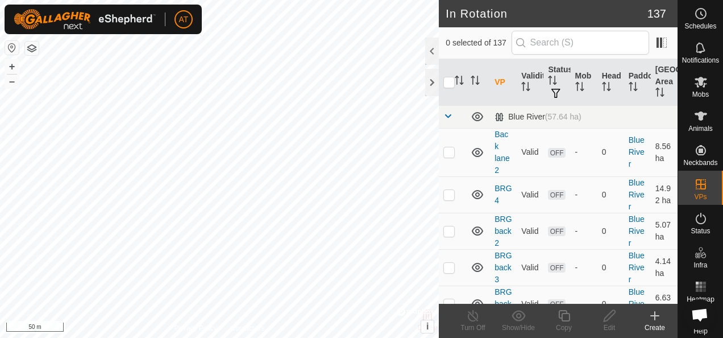
click at [659, 318] on icon at bounding box center [655, 316] width 14 height 14
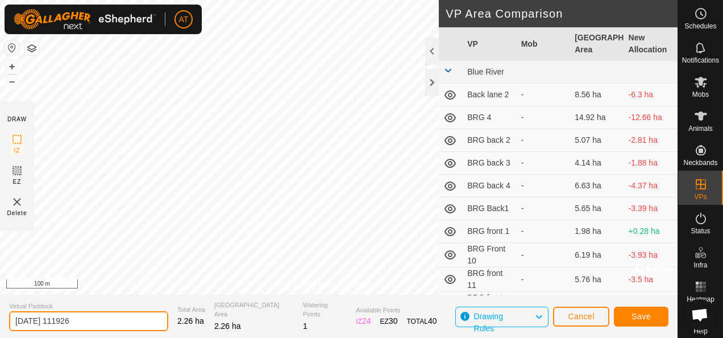
click at [139, 323] on input "[DATE] 111926" at bounding box center [88, 321] width 159 height 20
type input "2"
type input "LW3 P5"
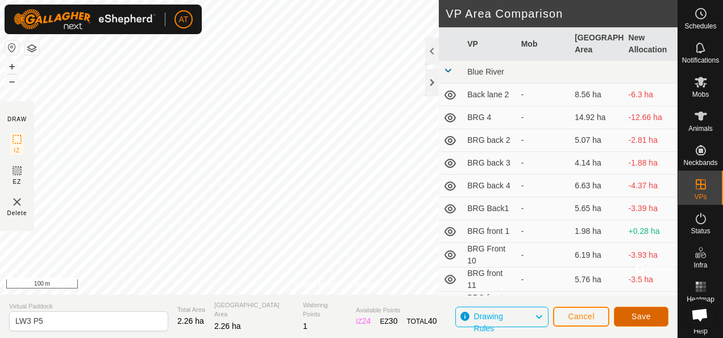
click at [635, 312] on span "Save" at bounding box center [641, 316] width 19 height 9
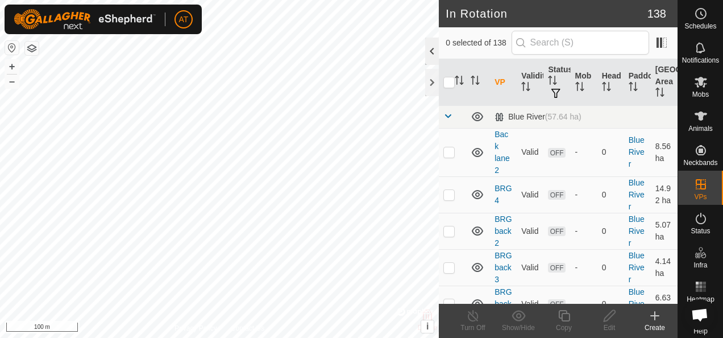
click at [383, 84] on div "AT Schedules Notifications Mobs Animals Neckbands VPs Status Infra Heatmap Help…" at bounding box center [361, 169] width 723 height 338
